Goal: Transaction & Acquisition: Subscribe to service/newsletter

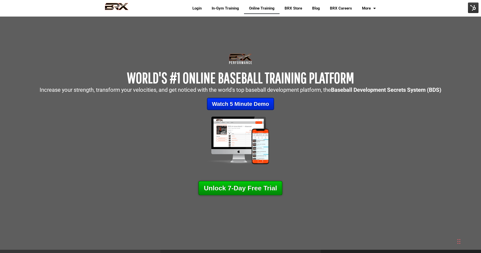
click at [238, 189] on link "Unlock 7-Day Free Trial" at bounding box center [240, 187] width 84 height 14
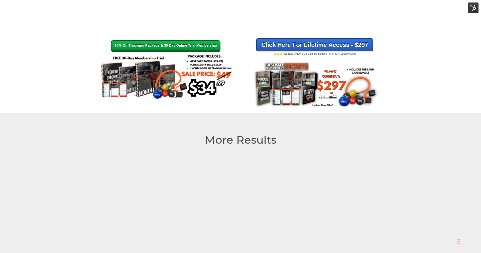
scroll to position [626, 0]
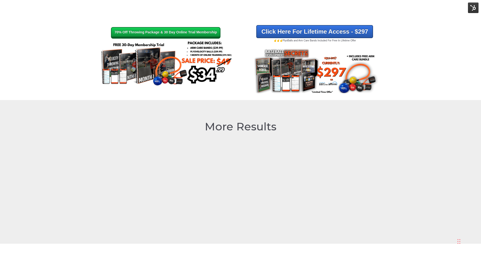
click at [213, 34] on strong "70% Off Throwing Package & 30 Day Online Trial Membership" at bounding box center [165, 32] width 102 height 4
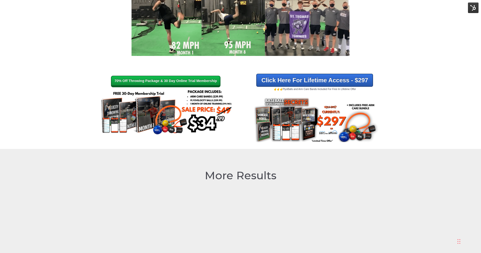
scroll to position [1217, 0]
